Goal: Task Accomplishment & Management: Manage account settings

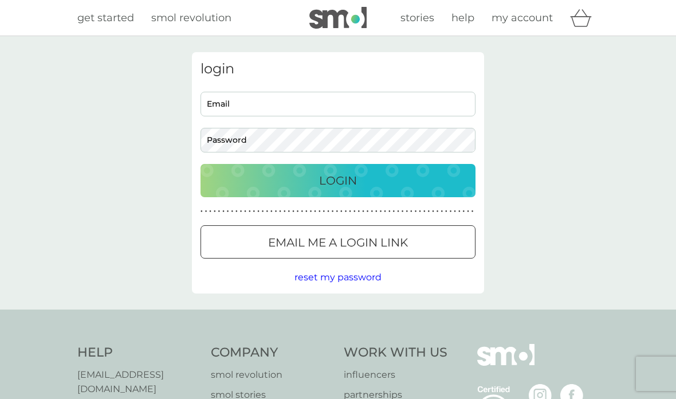
click at [228, 107] on input "Email" at bounding box center [338, 104] width 275 height 25
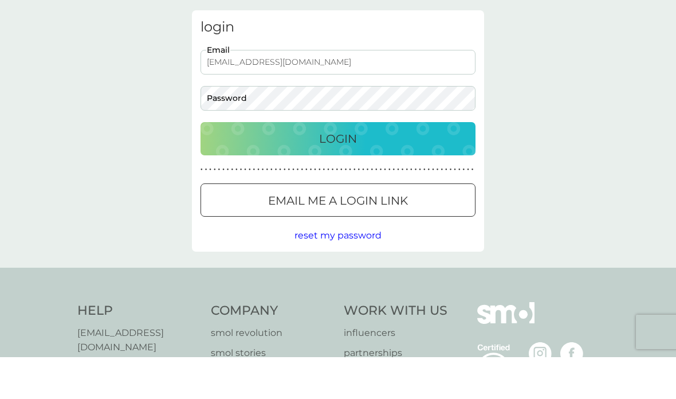
type input "[EMAIL_ADDRESS][DOMAIN_NAME]"
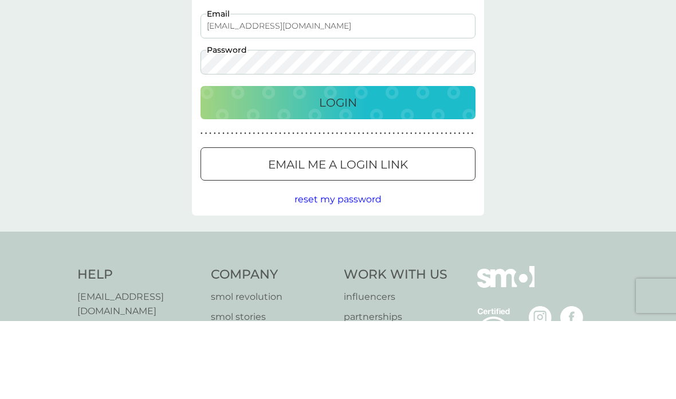
click at [340, 171] on p "Login" at bounding box center [338, 180] width 38 height 18
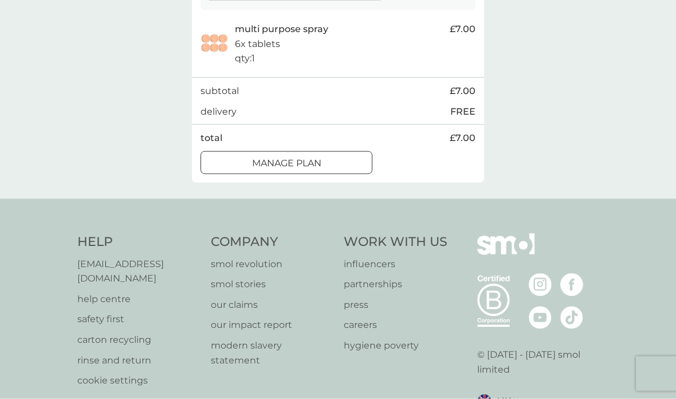
scroll to position [251, 0]
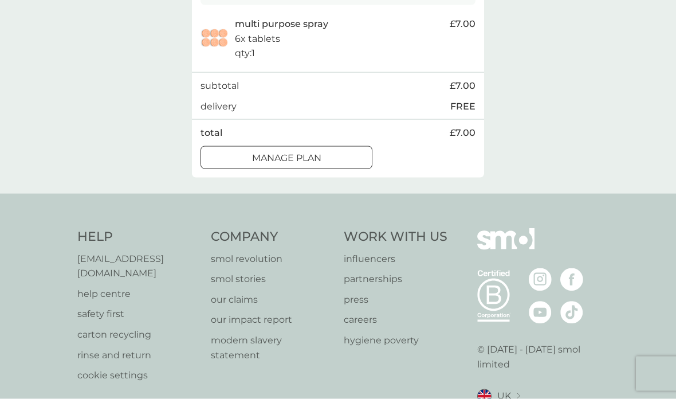
click at [289, 156] on div at bounding box center [286, 158] width 41 height 12
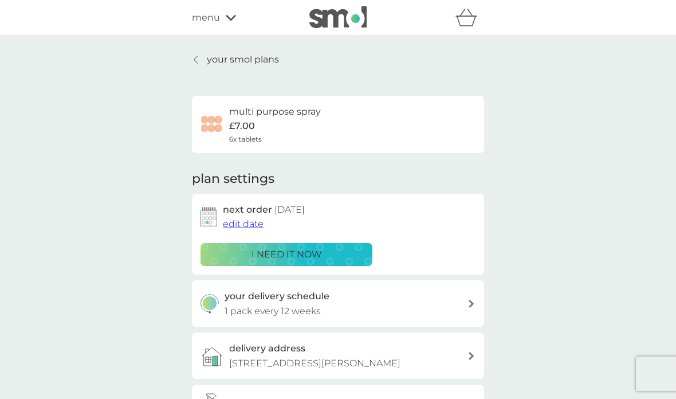
click at [233, 211] on h2 "next order [DATE]" at bounding box center [264, 209] width 82 height 15
click at [237, 224] on span "edit date" at bounding box center [243, 223] width 41 height 11
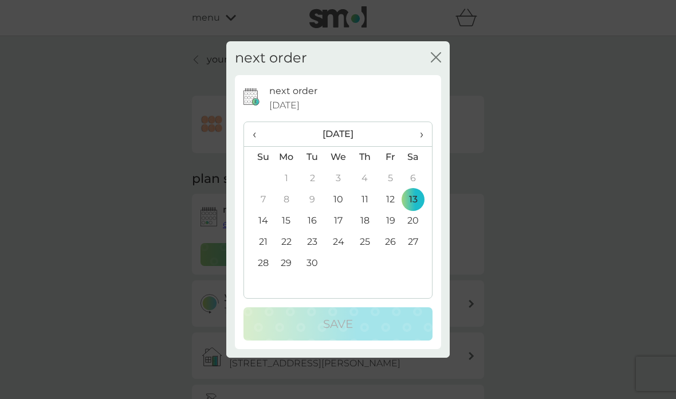
click at [425, 137] on th "›" at bounding box center [417, 134] width 29 height 25
click at [284, 242] on td "20" at bounding box center [286, 242] width 26 height 21
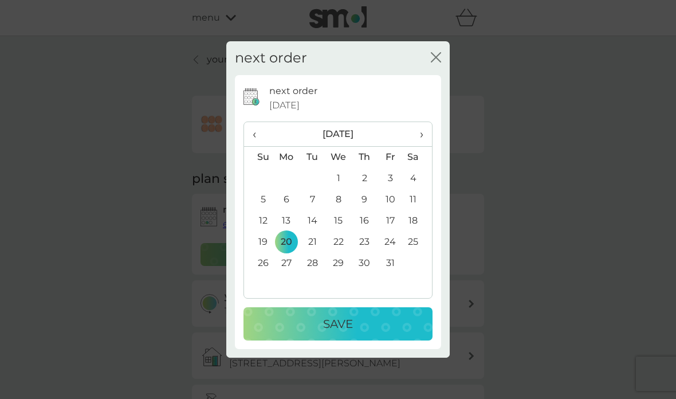
click at [435, 61] on icon "close" at bounding box center [436, 57] width 10 height 10
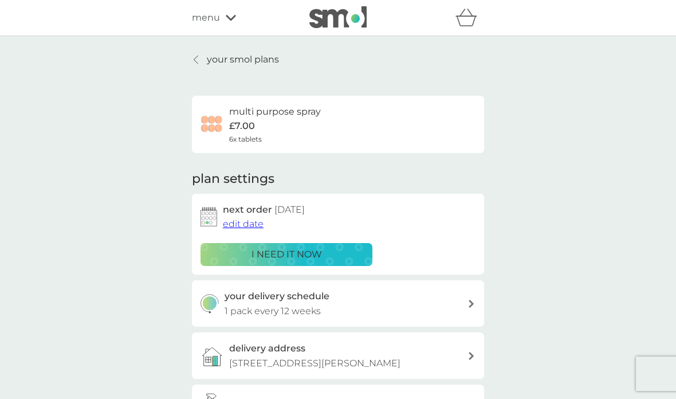
click at [216, 209] on img at bounding box center [209, 216] width 17 height 19
click at [226, 219] on span "edit date" at bounding box center [243, 223] width 41 height 11
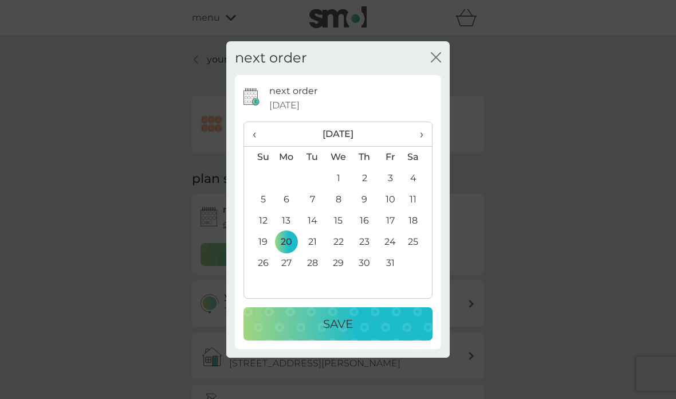
click at [332, 332] on p "Save" at bounding box center [338, 324] width 30 height 18
